Goal: Find contact information: Find contact information

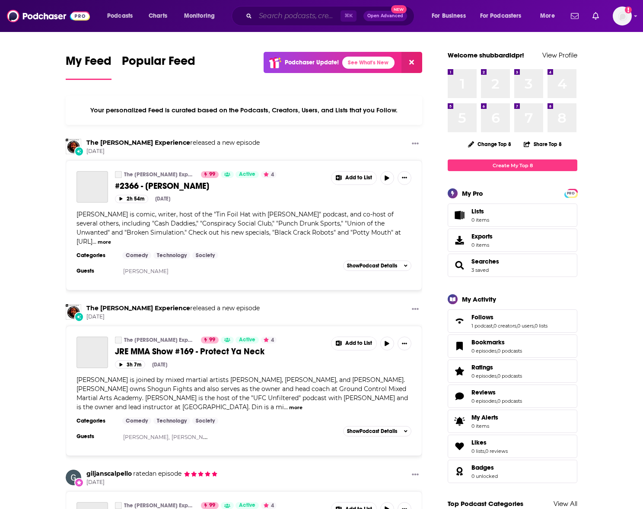
click at [281, 13] on input "Search podcasts, credits, & more..." at bounding box center [297, 16] width 85 height 14
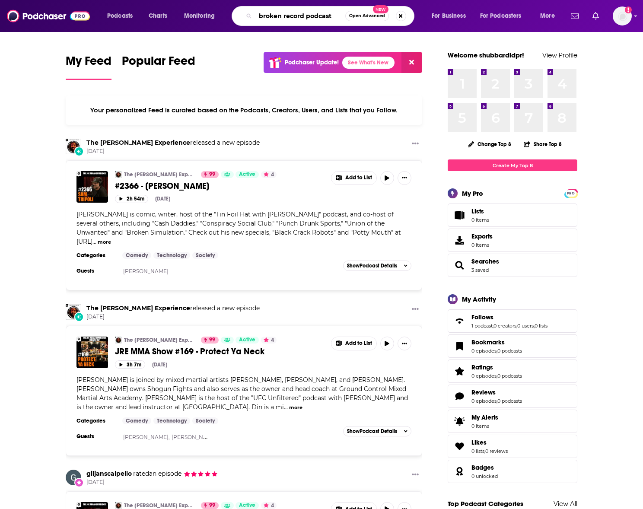
type input "broken record podcast"
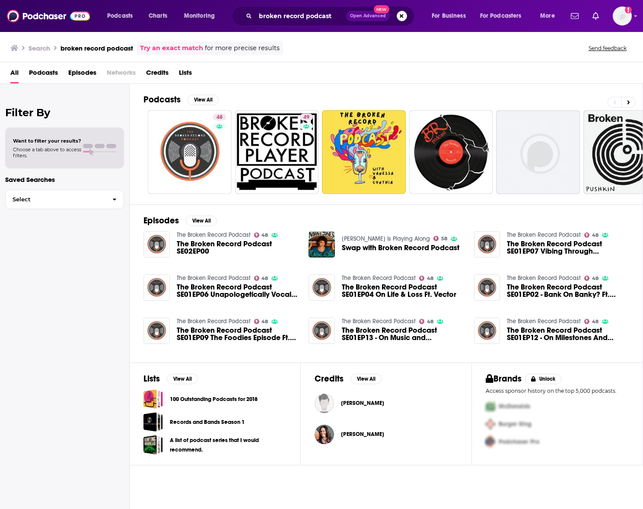
click at [221, 241] on span "The Broken Record Podcast SE02EP00" at bounding box center [238, 247] width 122 height 15
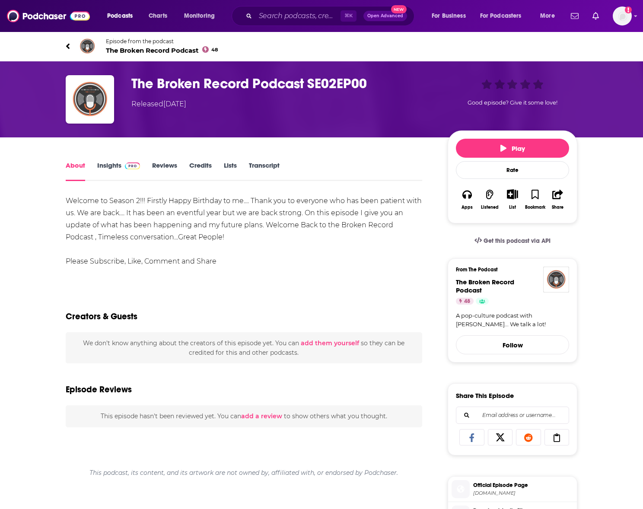
click at [317, 83] on h1 "The Broken Record Podcast SE02EP00" at bounding box center [282, 83] width 302 height 17
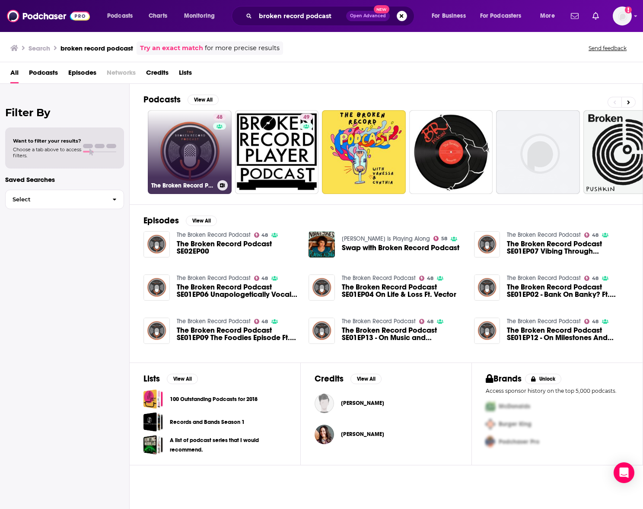
click at [191, 146] on link "48 The Broken Record Podcast" at bounding box center [190, 152] width 84 height 84
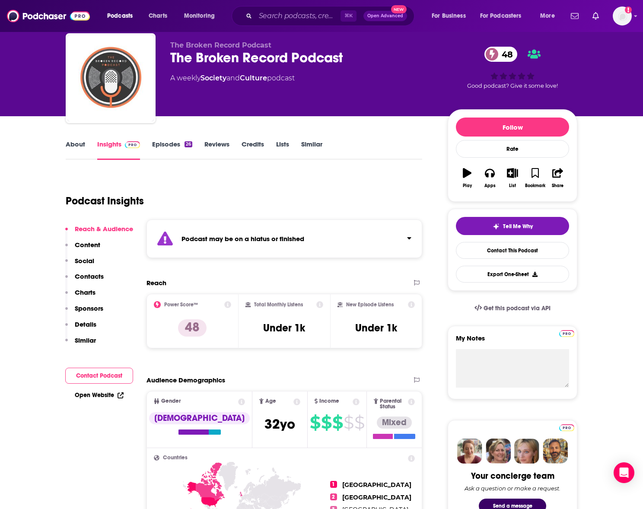
click at [87, 274] on p "Contacts" at bounding box center [89, 276] width 29 height 8
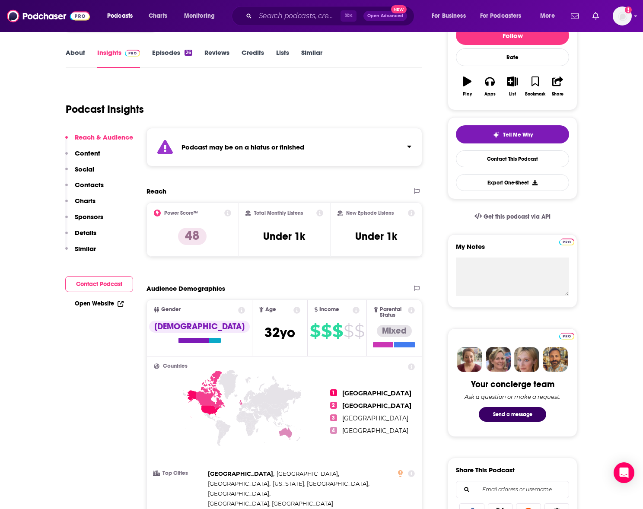
scroll to position [100, 0]
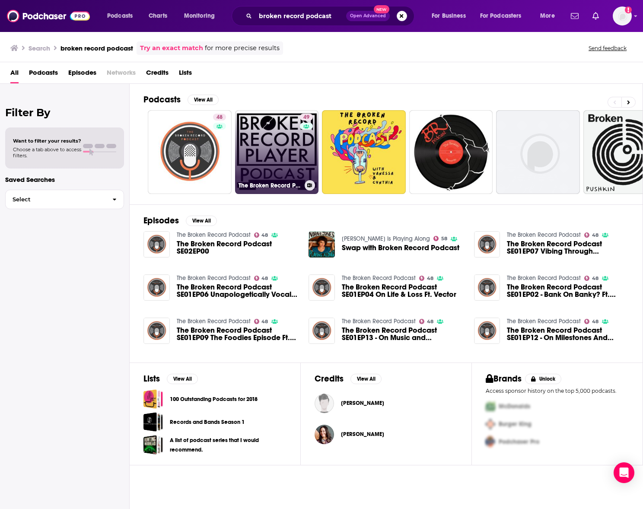
click at [293, 157] on link "49 The Broken Record Player Podcast" at bounding box center [277, 152] width 84 height 84
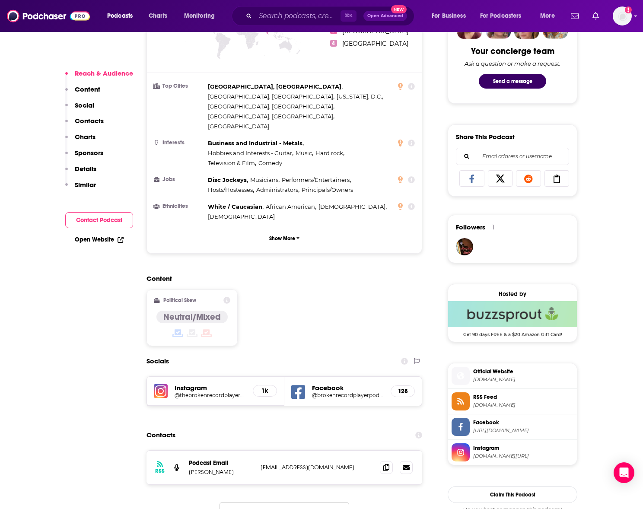
scroll to position [483, 0]
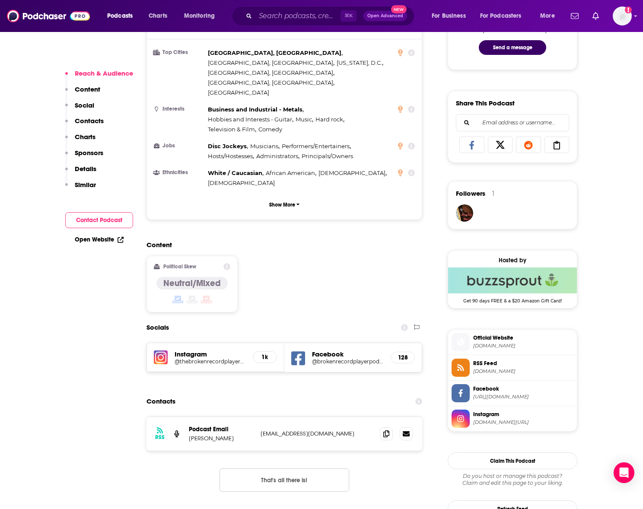
click at [96, 121] on p "Contacts" at bounding box center [89, 121] width 29 height 8
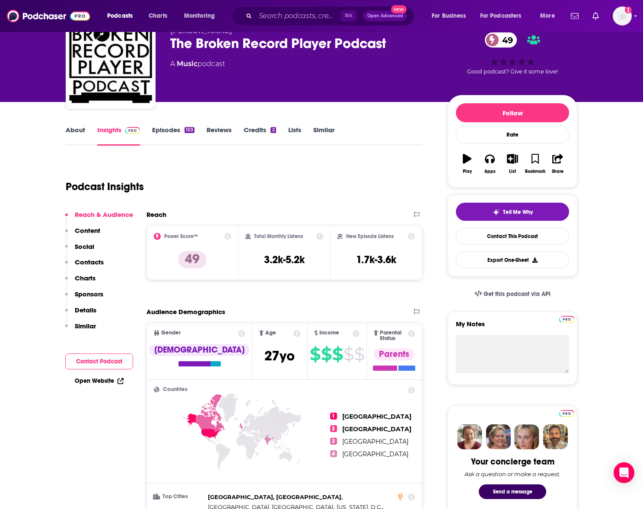
scroll to position [0, 0]
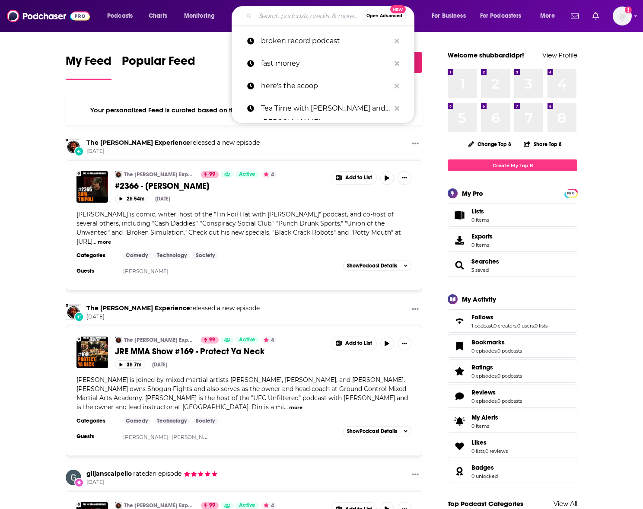
click at [295, 18] on input "Search podcasts, credits, & more..." at bounding box center [308, 16] width 107 height 14
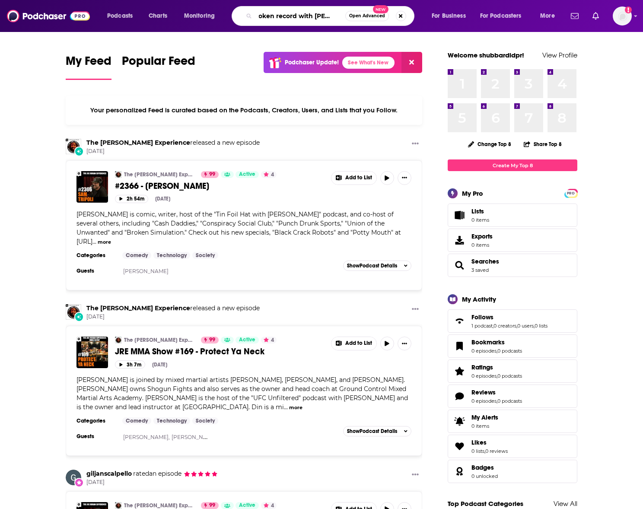
scroll to position [0, 11]
type input "broken record with rick rubin"
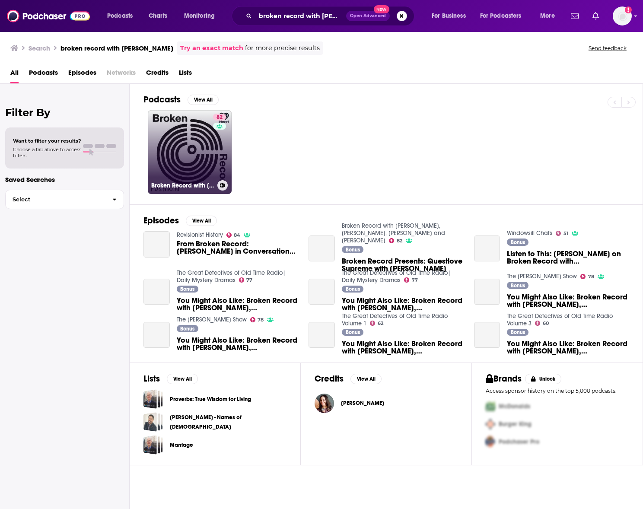
click at [192, 165] on link "82 Broken Record with Rick Rubin, Malcolm Gladwell, Bruce Headlam and Justin Ri…" at bounding box center [190, 152] width 84 height 84
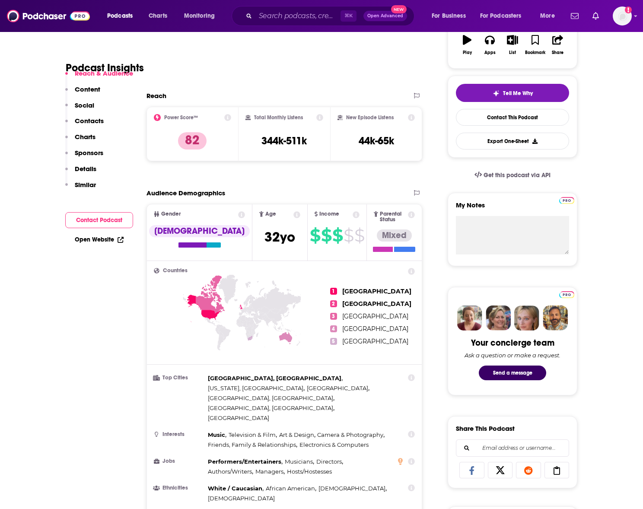
scroll to position [156, 0]
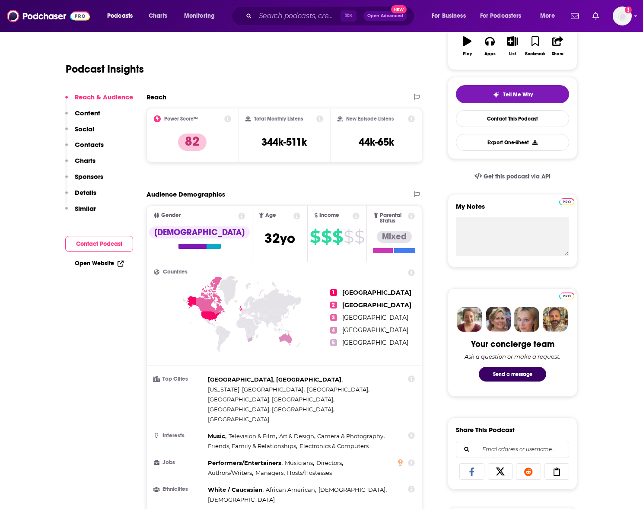
click at [92, 143] on p "Contacts" at bounding box center [89, 144] width 29 height 8
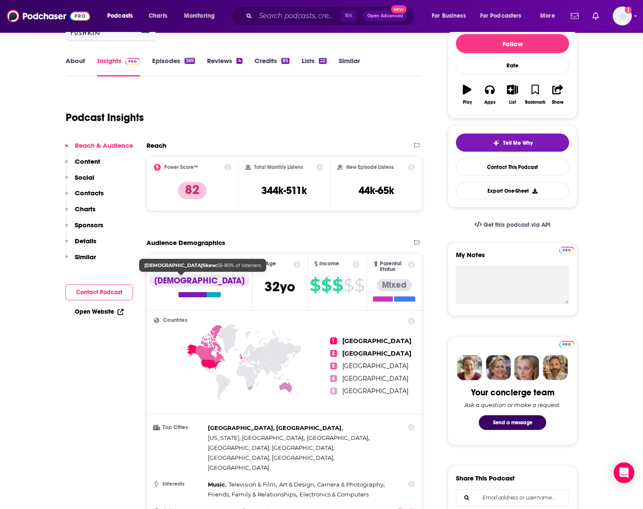
scroll to position [105, 0]
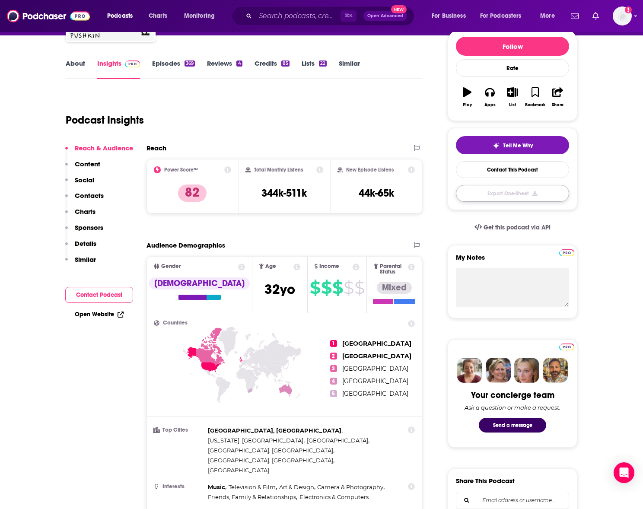
click at [510, 190] on button "Export One-Sheet" at bounding box center [512, 193] width 113 height 17
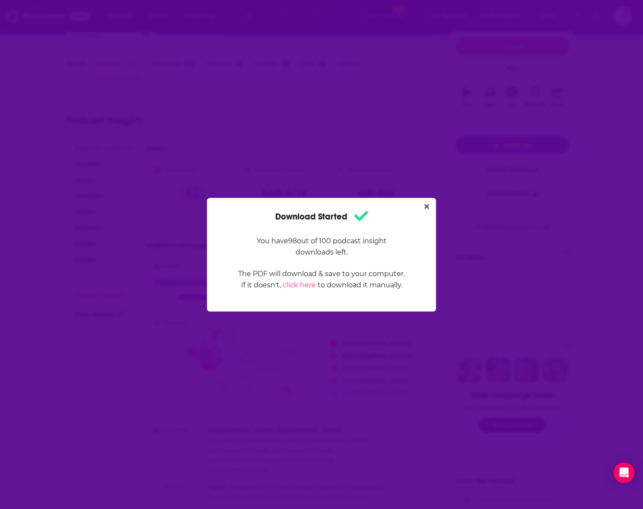
scroll to position [0, 0]
click at [431, 206] on button "Close" at bounding box center [427, 206] width 12 height 11
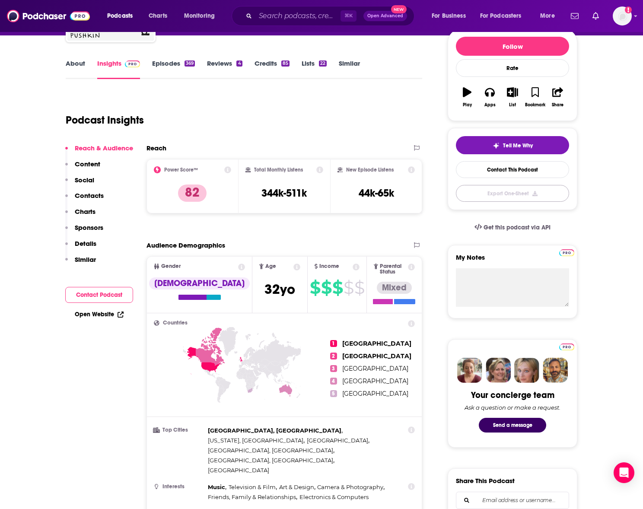
scroll to position [105, 0]
click at [168, 60] on link "Episodes 369" at bounding box center [173, 69] width 43 height 20
